Goal: Transaction & Acquisition: Purchase product/service

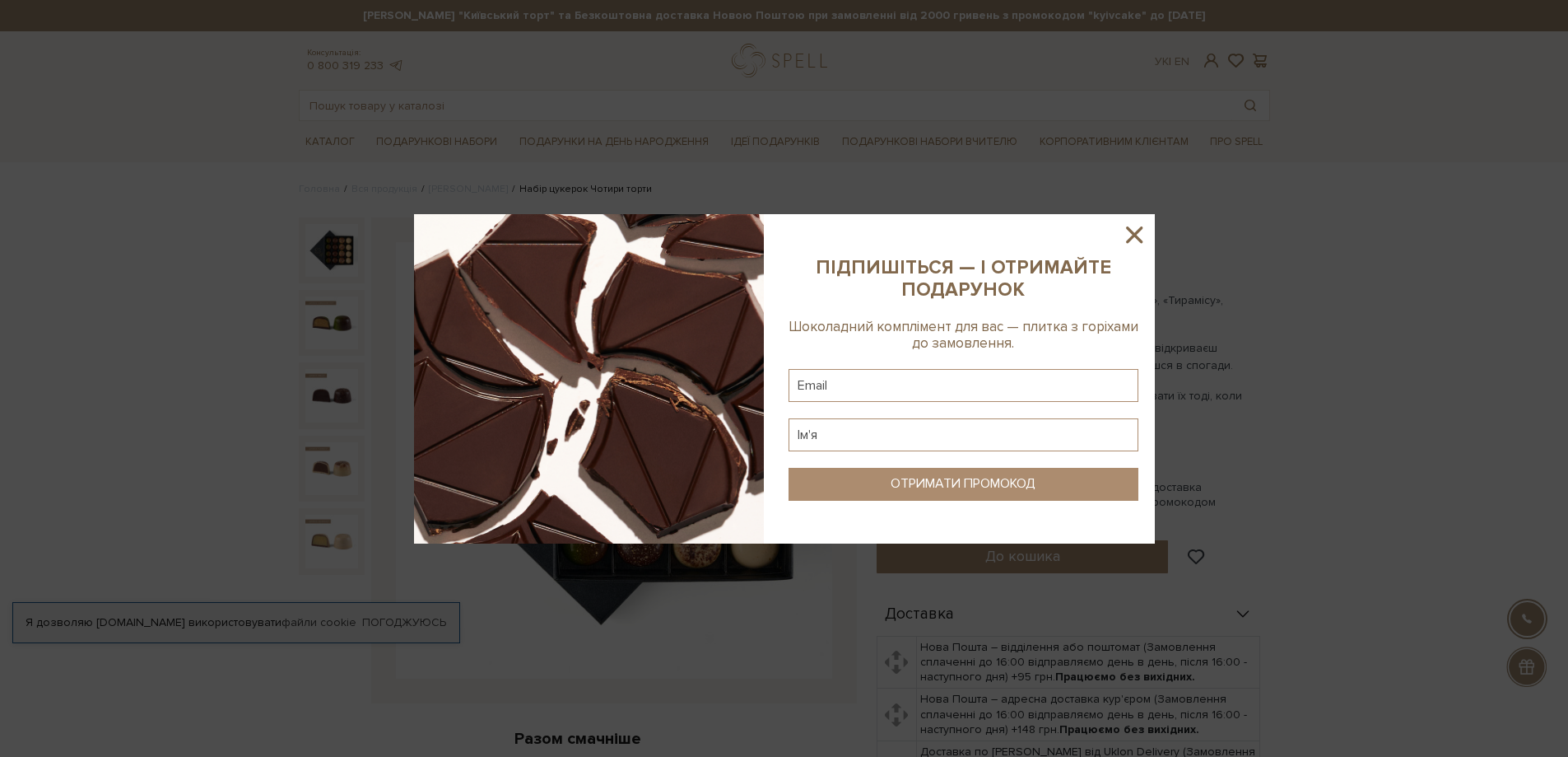
scroll to position [82, 0]
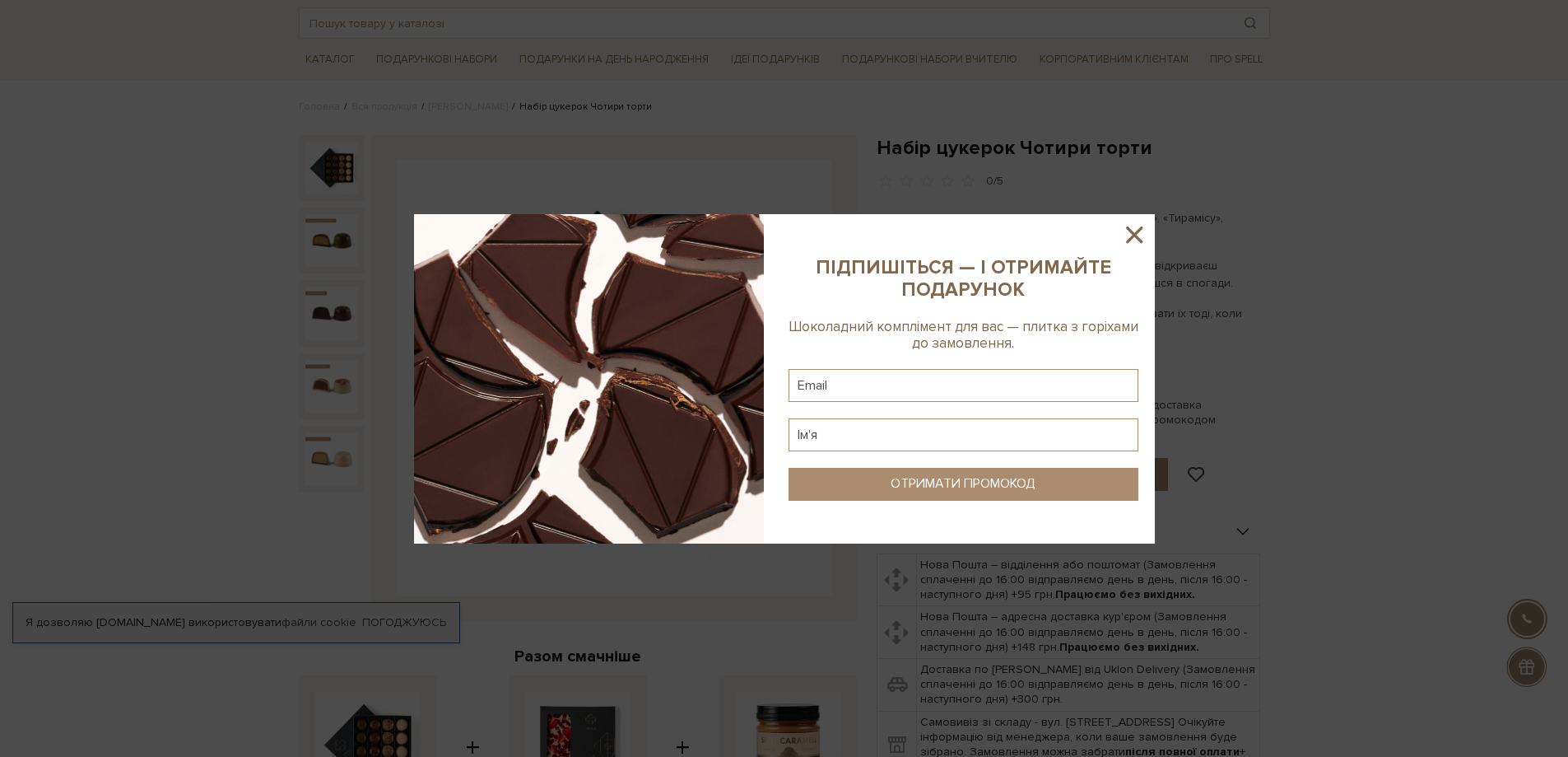
drag, startPoint x: 1135, startPoint y: 223, endPoint x: 799, endPoint y: 349, distance: 358.8
click at [1135, 222] on icon at bounding box center [1135, 235] width 28 height 28
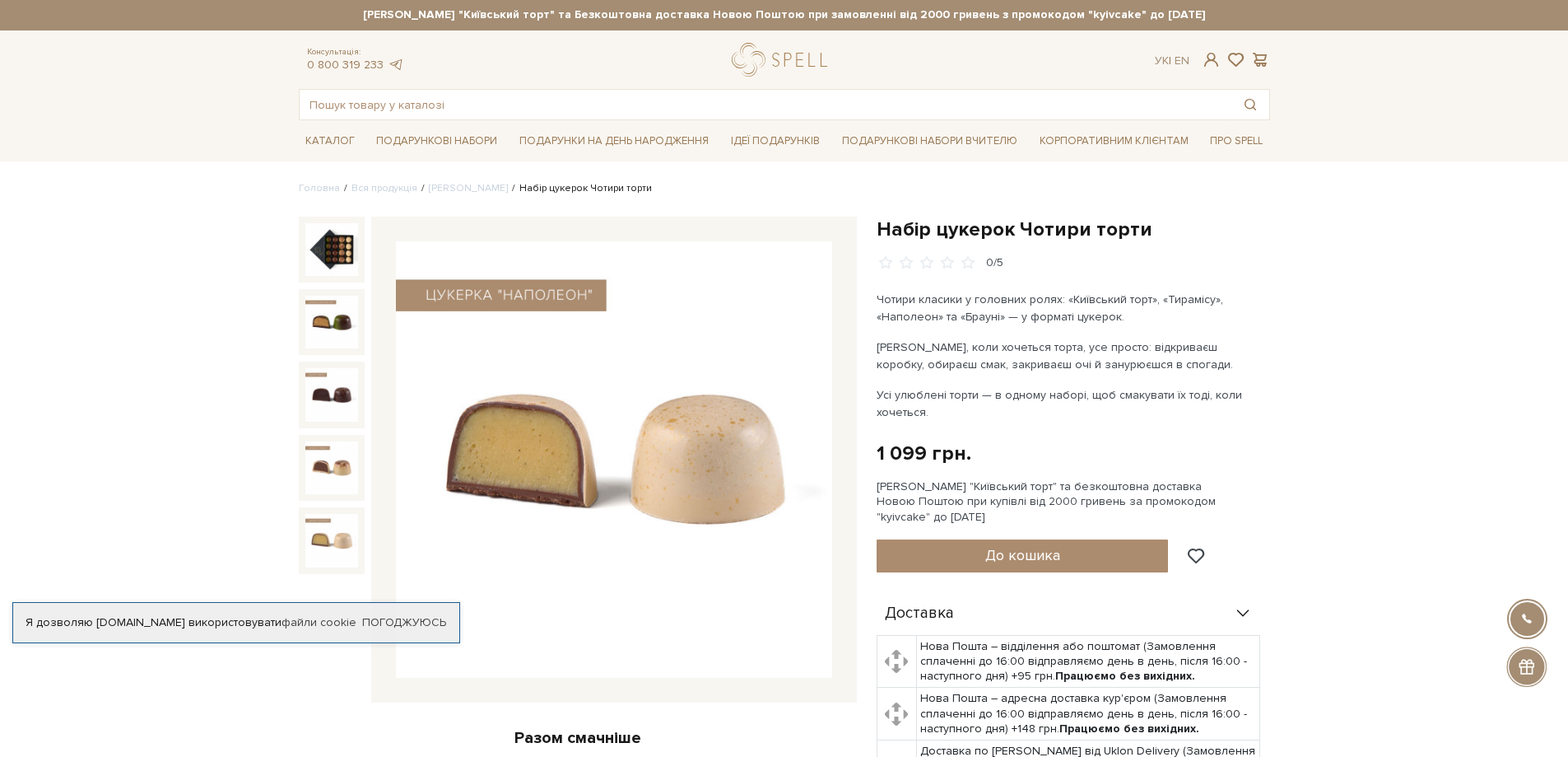
scroll to position [0, 0]
click at [471, 195] on link "[PERSON_NAME]" at bounding box center [468, 188] width 79 height 12
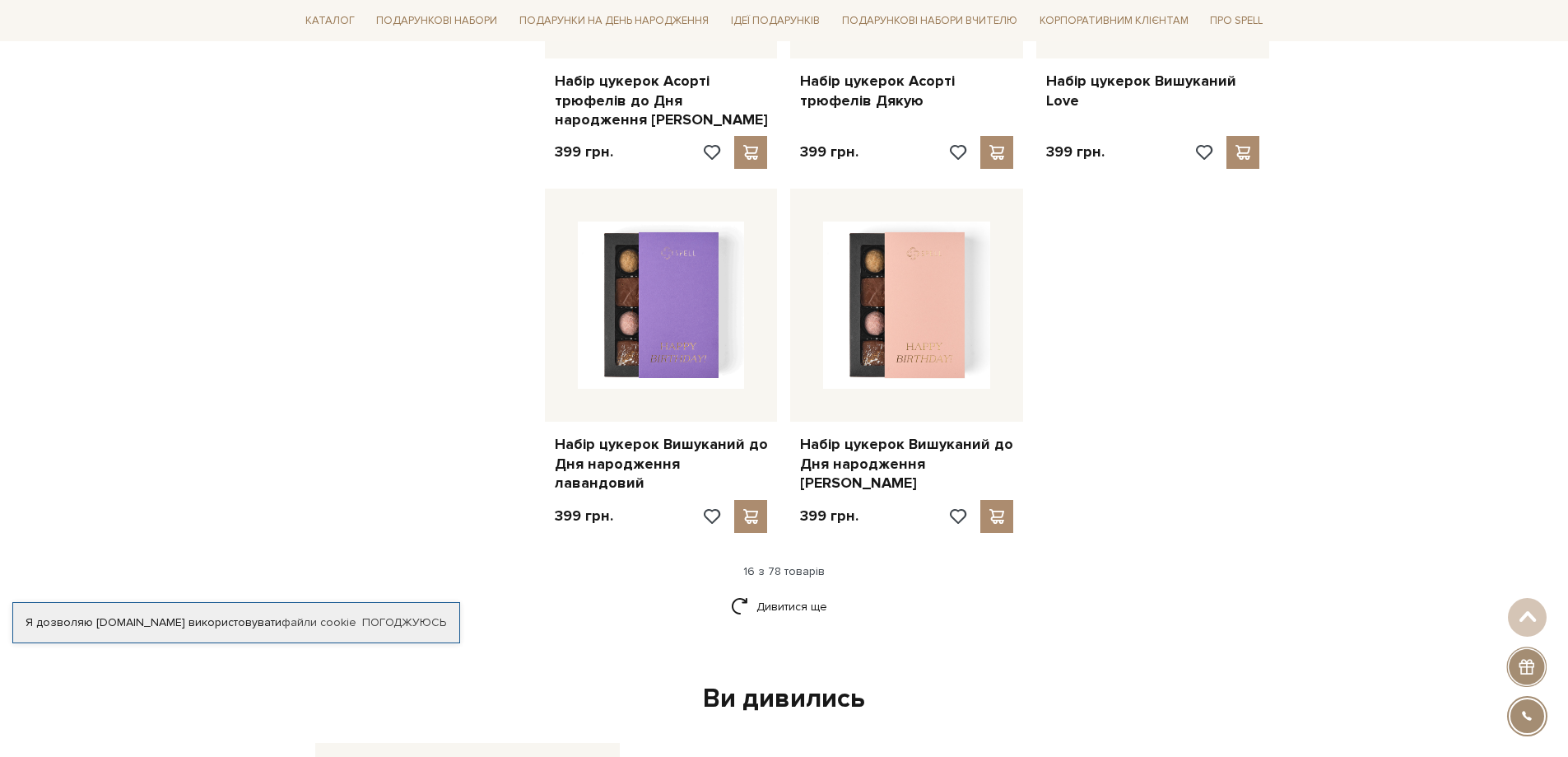
scroll to position [1977, 0]
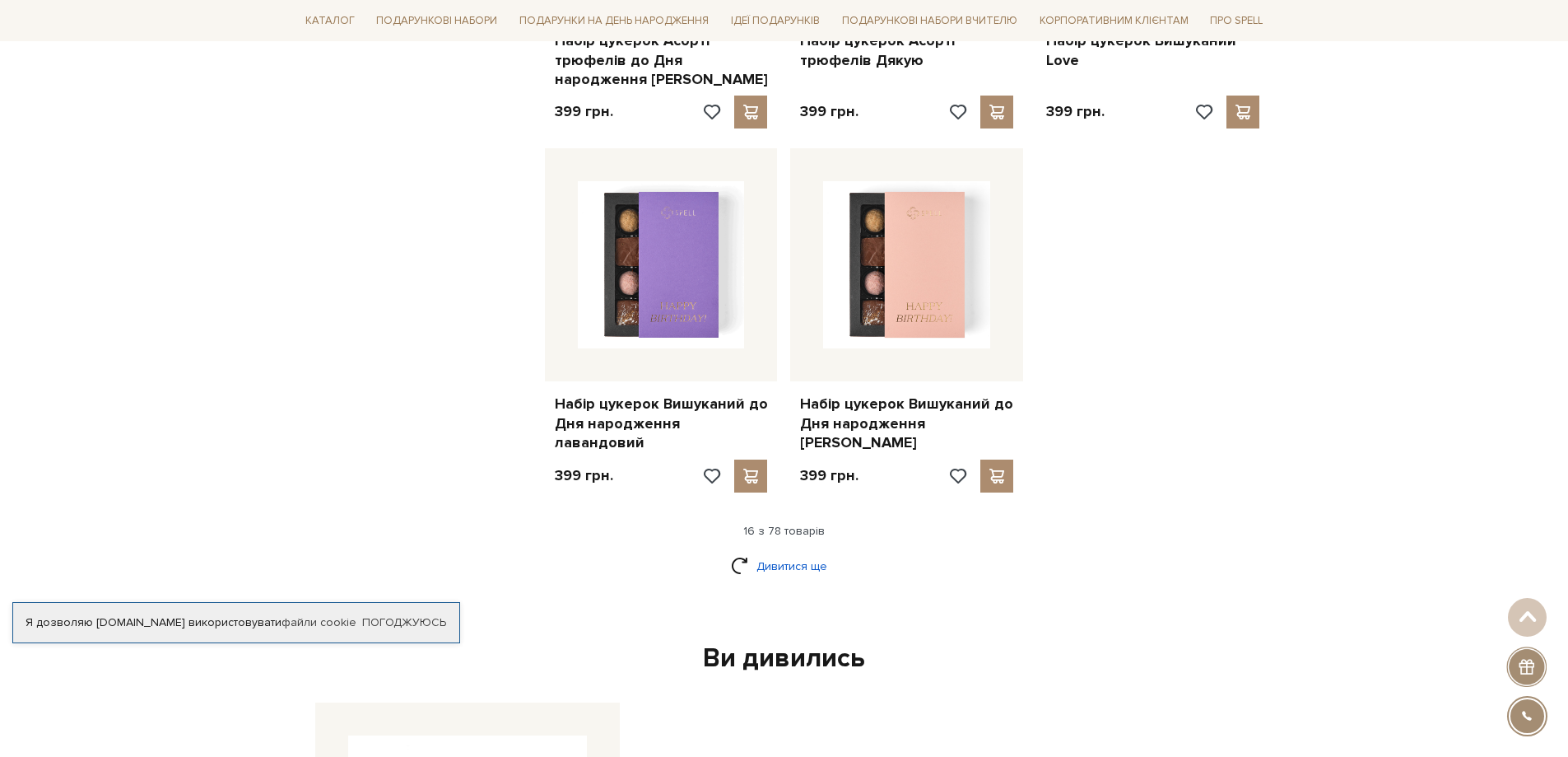
click at [803, 552] on link "Дивитися ще" at bounding box center [784, 566] width 107 height 29
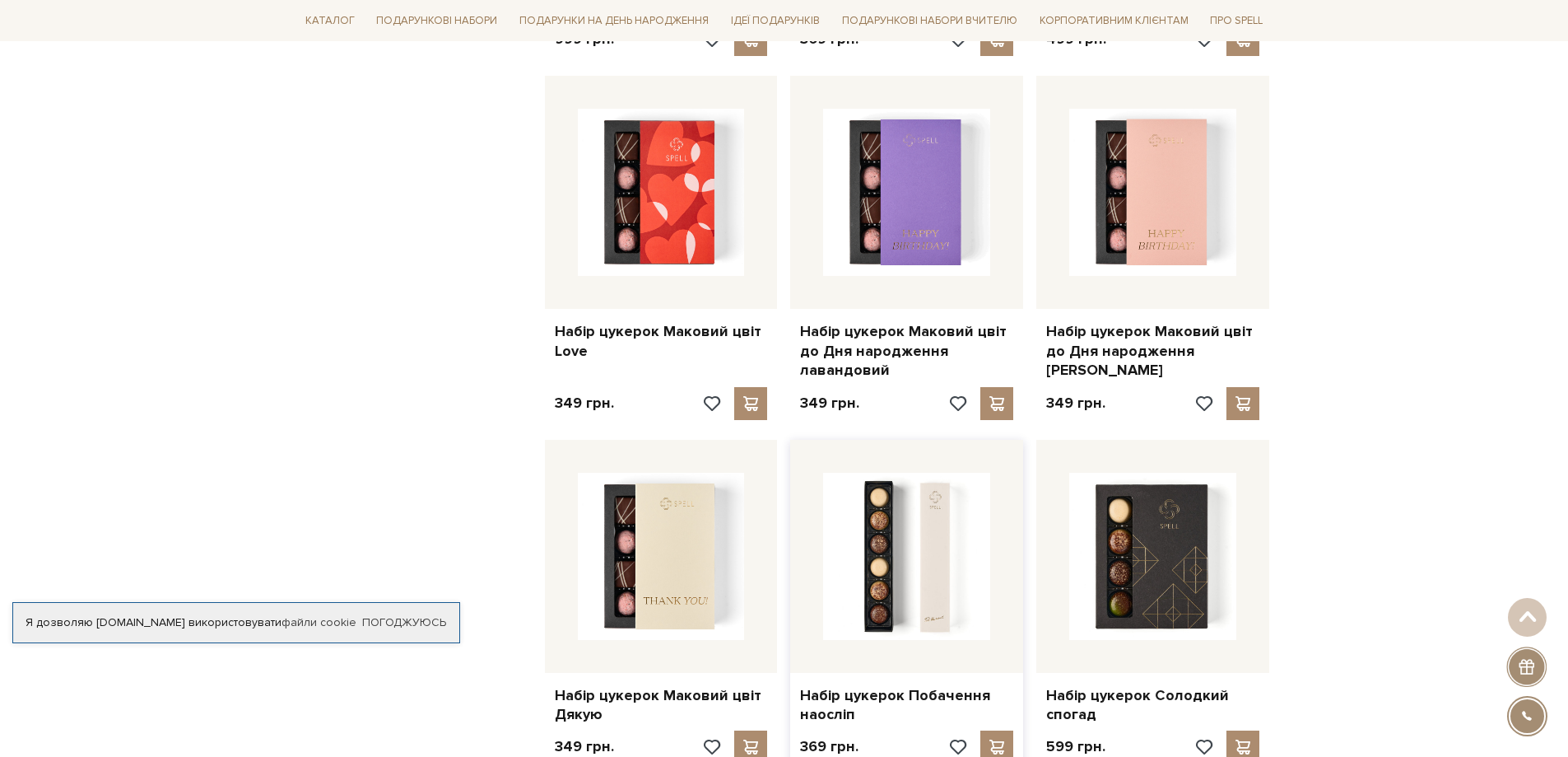
scroll to position [2801, 0]
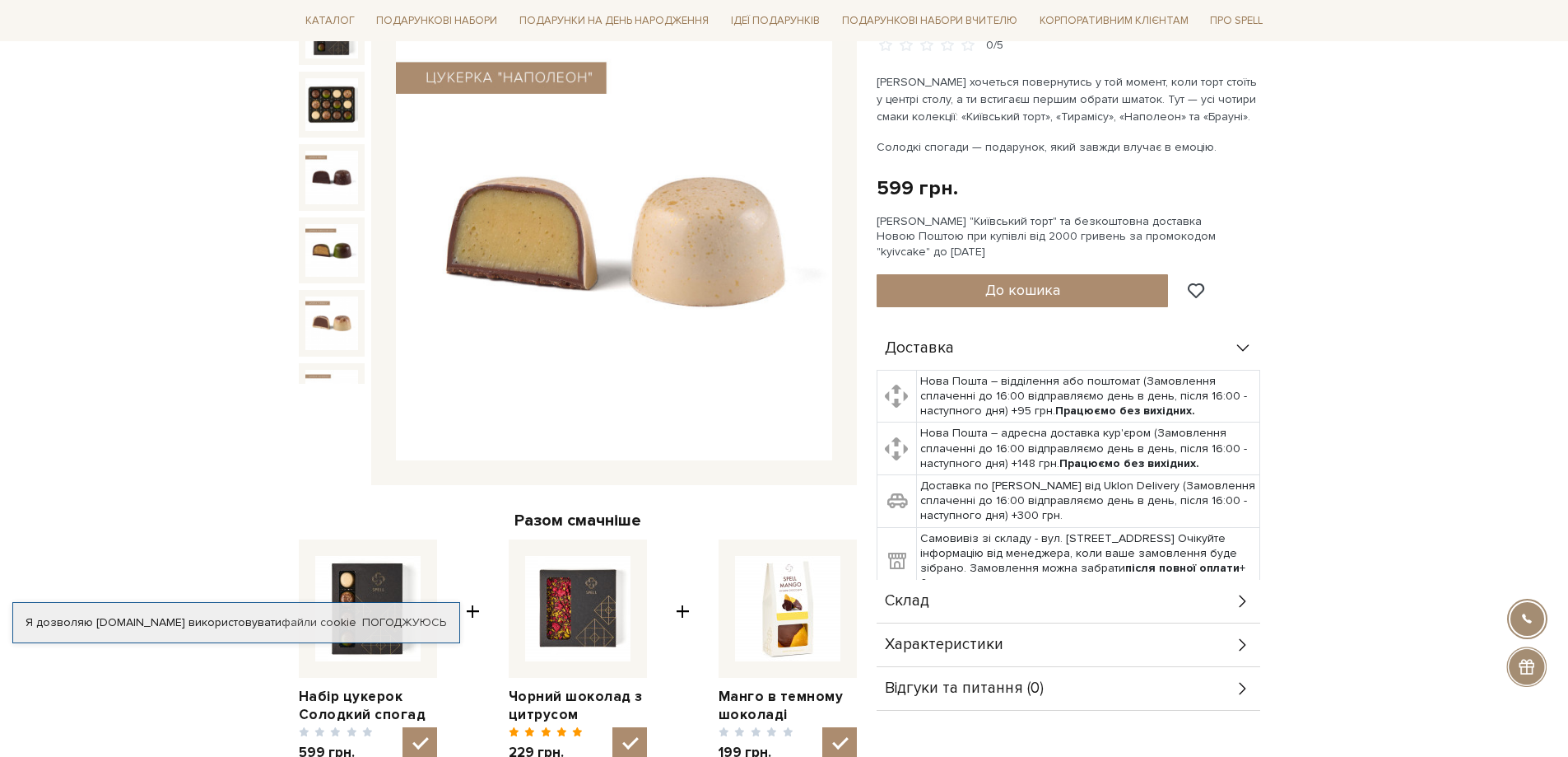
scroll to position [247, 0]
